Goal: Complete application form: Complete application form

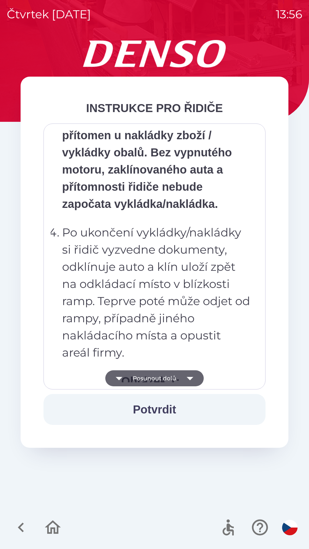
scroll to position [3211, 0]
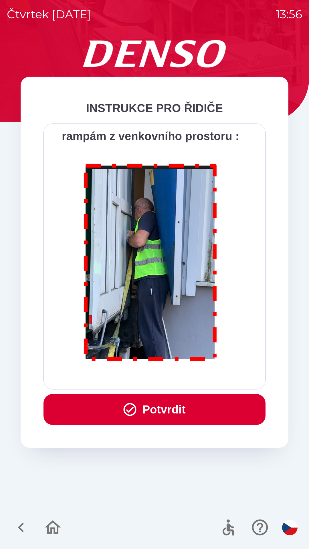
click at [171, 405] on button "Potvrdit" at bounding box center [154, 409] width 222 height 31
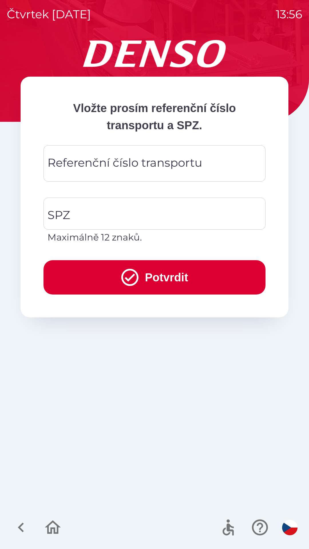
click at [147, 159] on div "Referenční číslo transportu Referenční číslo transportu" at bounding box center [154, 163] width 222 height 36
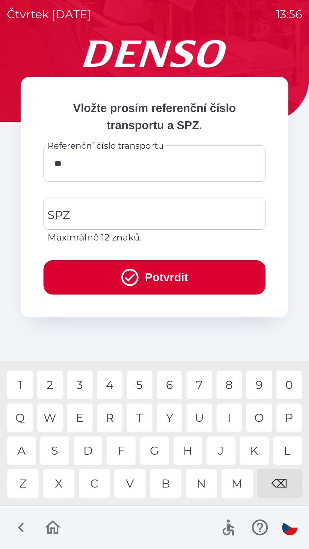
click at [109, 384] on div "4" at bounding box center [110, 384] width 26 height 29
click at [197, 384] on div "7" at bounding box center [199, 384] width 26 height 29
click at [112, 386] on div "4" at bounding box center [110, 384] width 26 height 29
click at [143, 384] on div "5" at bounding box center [140, 384] width 26 height 29
type input "******"
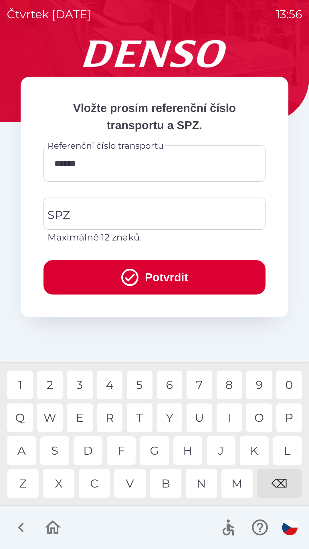
click at [172, 386] on div "6" at bounding box center [170, 384] width 26 height 29
click at [137, 220] on input "SPZ" at bounding box center [150, 213] width 208 height 27
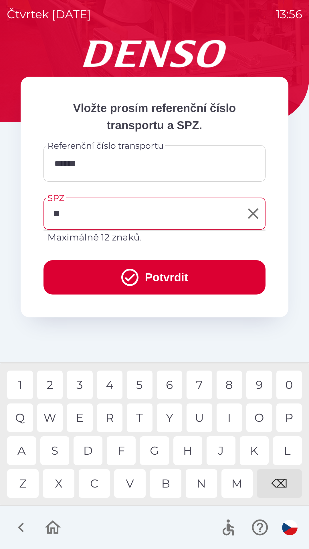
click at [27, 447] on div "A" at bounding box center [21, 450] width 29 height 29
click at [139, 382] on div "5" at bounding box center [140, 384] width 26 height 29
click at [23, 384] on div "1" at bounding box center [20, 384] width 26 height 29
type input "*******"
click at [287, 387] on div "0" at bounding box center [289, 384] width 26 height 29
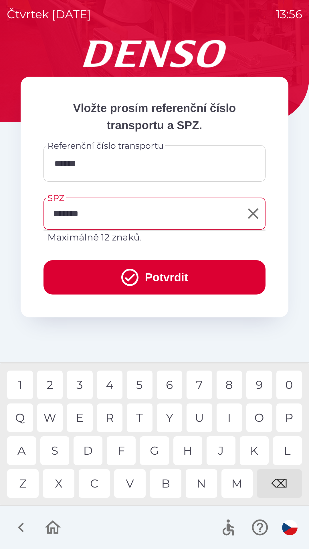
click at [167, 283] on button "Potvrdit" at bounding box center [154, 277] width 222 height 34
